Goal: Transaction & Acquisition: Purchase product/service

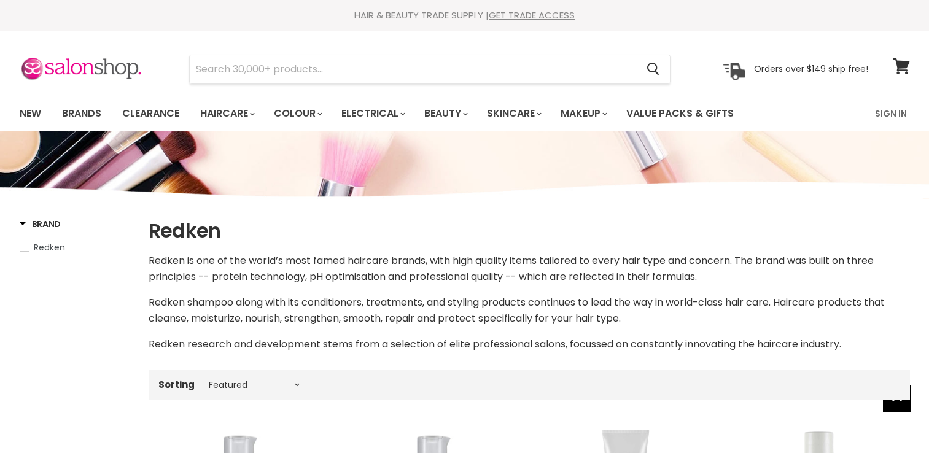
select select "manual"
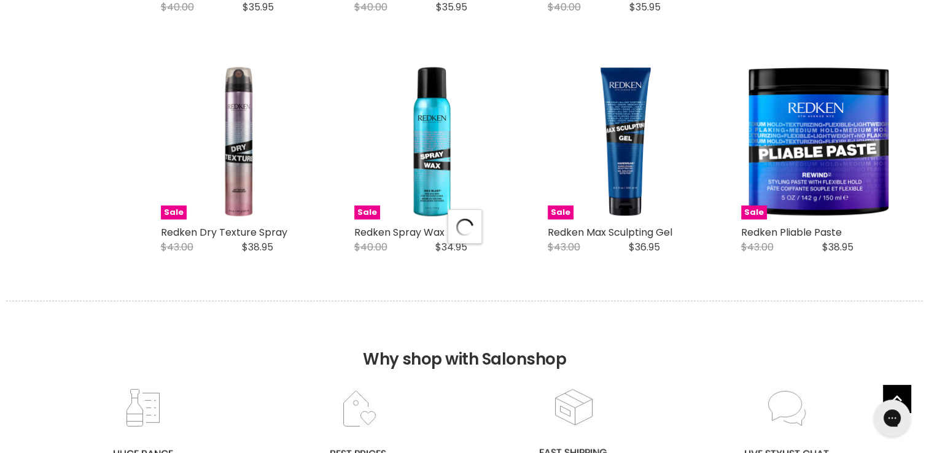
select select "manual"
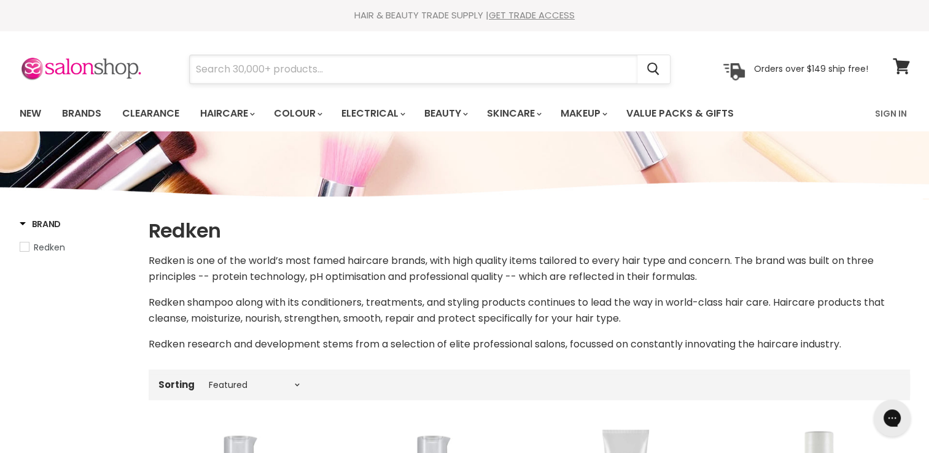
click at [242, 68] on input "Search" at bounding box center [414, 69] width 448 height 28
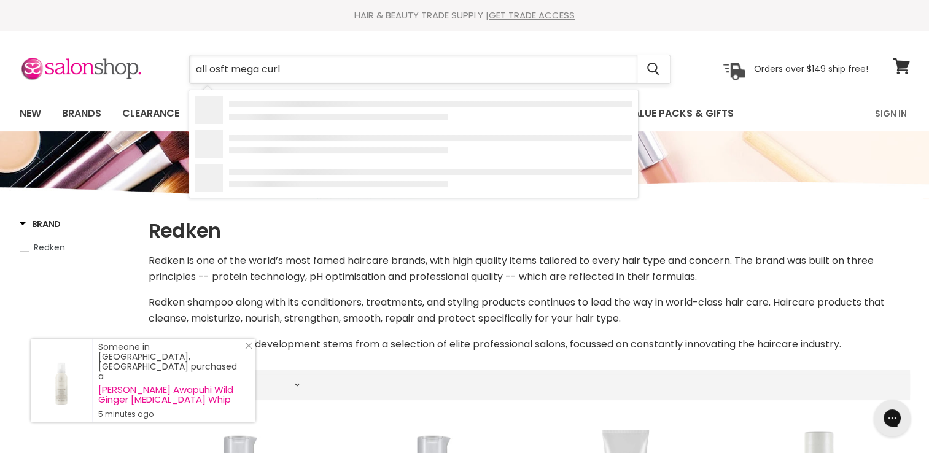
type input "all osft mega curls"
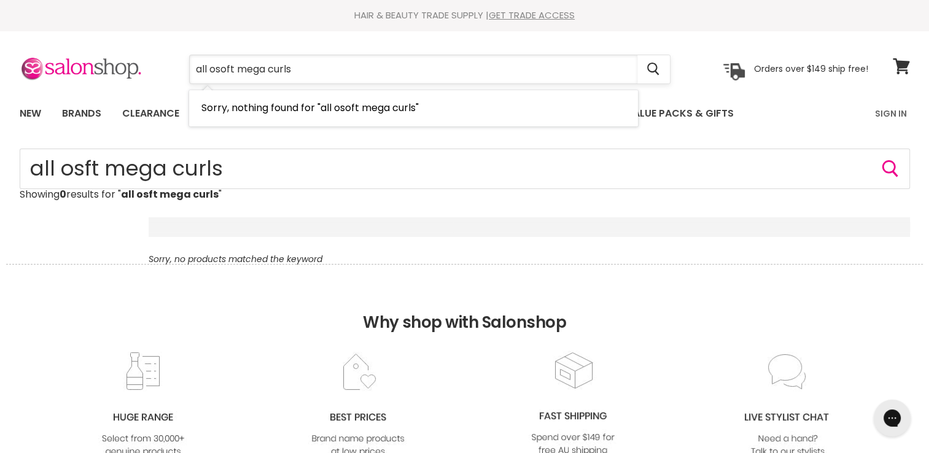
type input "all soft mega curls"
